Goal: Check status: Check status

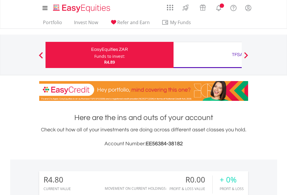
scroll to position [56, 91]
click at [94, 55] on div "Funds to invest:" at bounding box center [109, 56] width 31 height 6
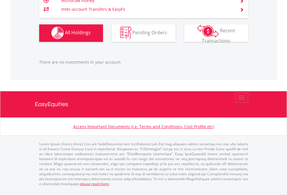
scroll to position [574, 0]
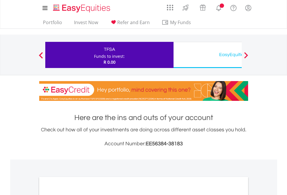
scroll to position [349, 0]
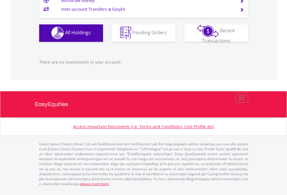
scroll to position [56, 91]
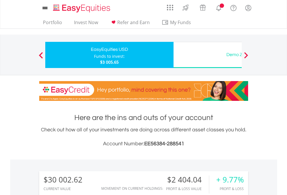
scroll to position [445, 0]
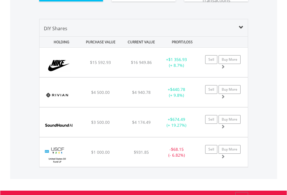
scroll to position [657, 0]
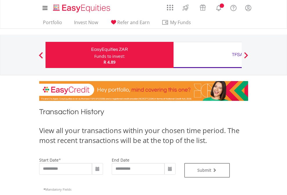
type input "**********"
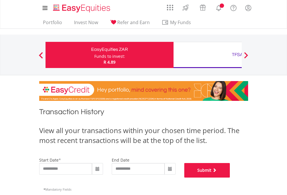
click at [230, 177] on button "Submit" at bounding box center [207, 170] width 46 height 15
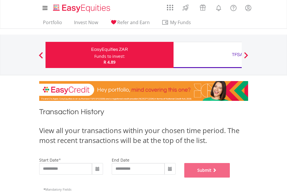
scroll to position [235, 0]
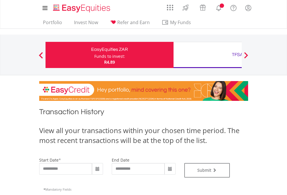
click at [207, 55] on div "TFSA" at bounding box center [237, 54] width 121 height 8
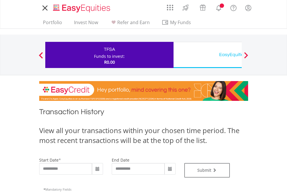
type input "**********"
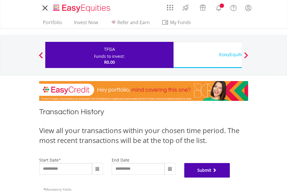
click at [230, 177] on button "Submit" at bounding box center [207, 170] width 46 height 15
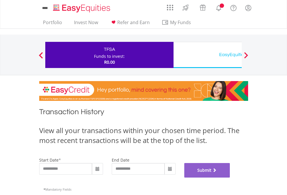
scroll to position [235, 0]
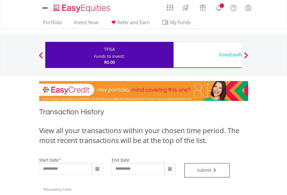
click at [207, 55] on div "EasyEquities USD" at bounding box center [237, 54] width 121 height 8
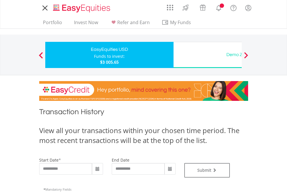
type input "**********"
